Goal: Transaction & Acquisition: Purchase product/service

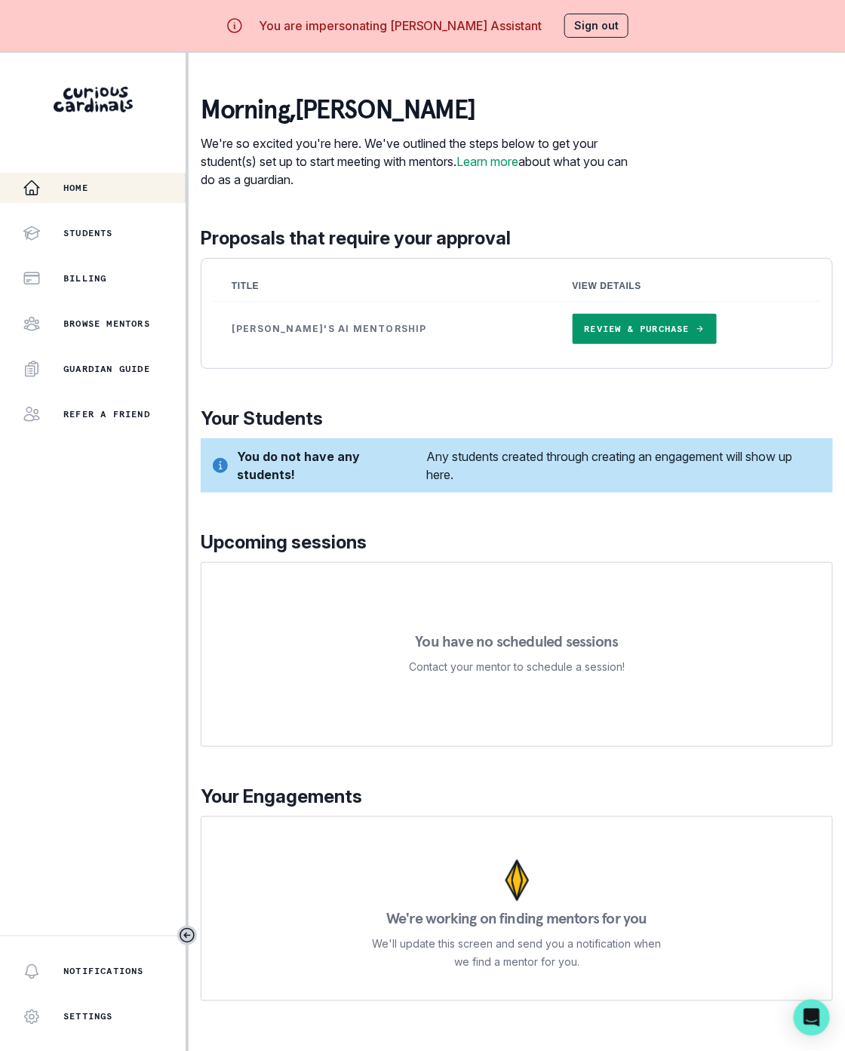
click at [595, 331] on link "Review & Purchase" at bounding box center [645, 329] width 144 height 30
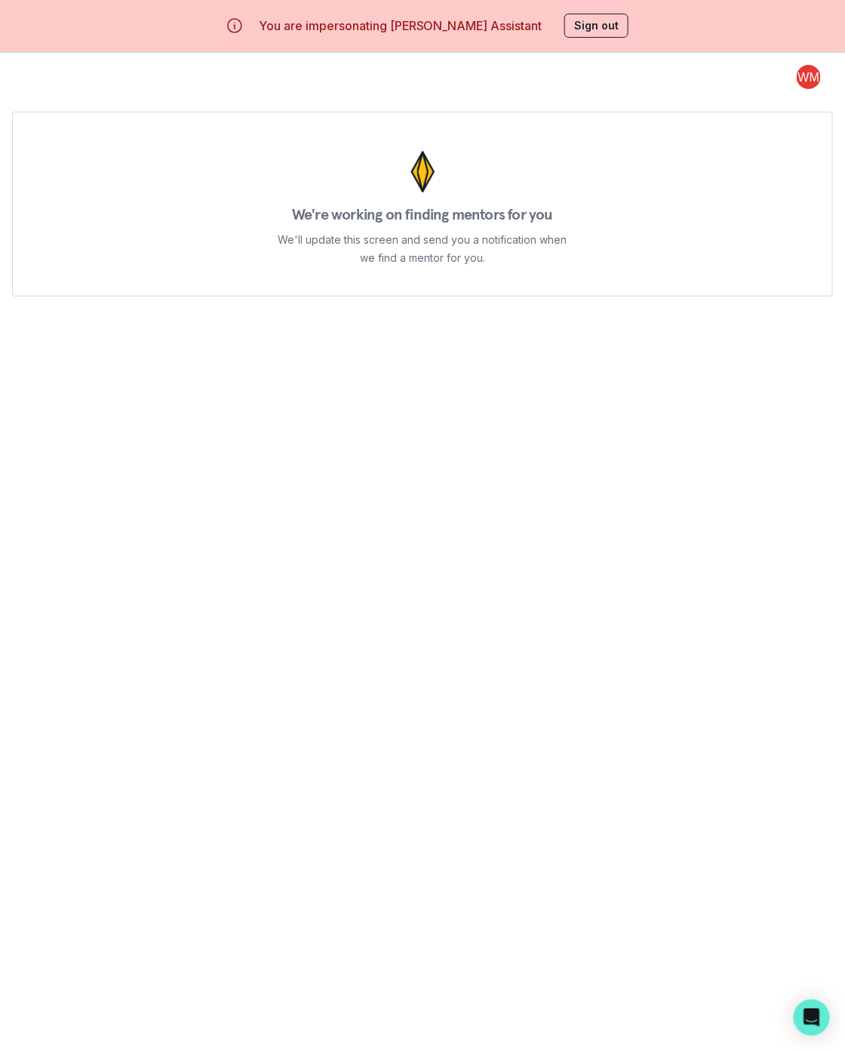
click at [612, 27] on button "Sign out" at bounding box center [597, 26] width 64 height 24
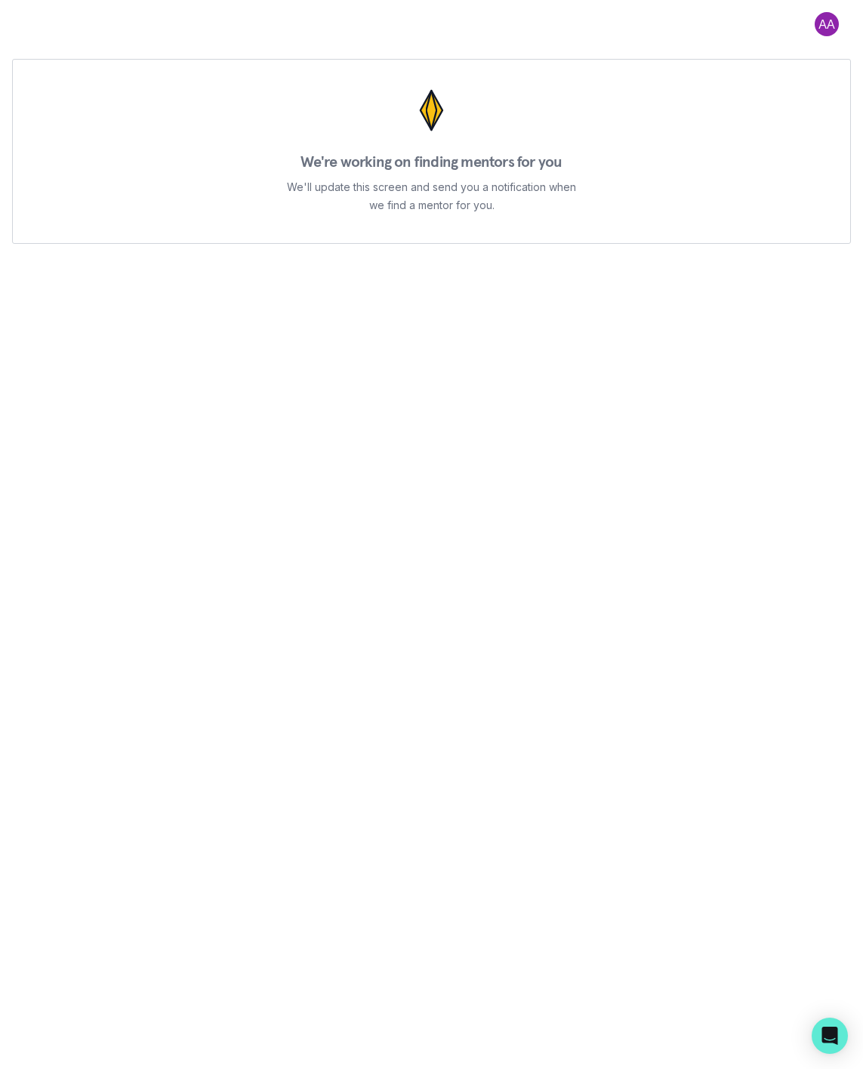
click at [825, 38] on div at bounding box center [826, 26] width 48 height 29
click at [825, 26] on button at bounding box center [826, 24] width 48 height 24
click at [713, 66] on button "Log out" at bounding box center [766, 62] width 168 height 27
click at [823, 23] on button at bounding box center [826, 24] width 48 height 24
click at [731, 70] on button "Log out" at bounding box center [766, 62] width 168 height 27
